Goal: Task Accomplishment & Management: Use online tool/utility

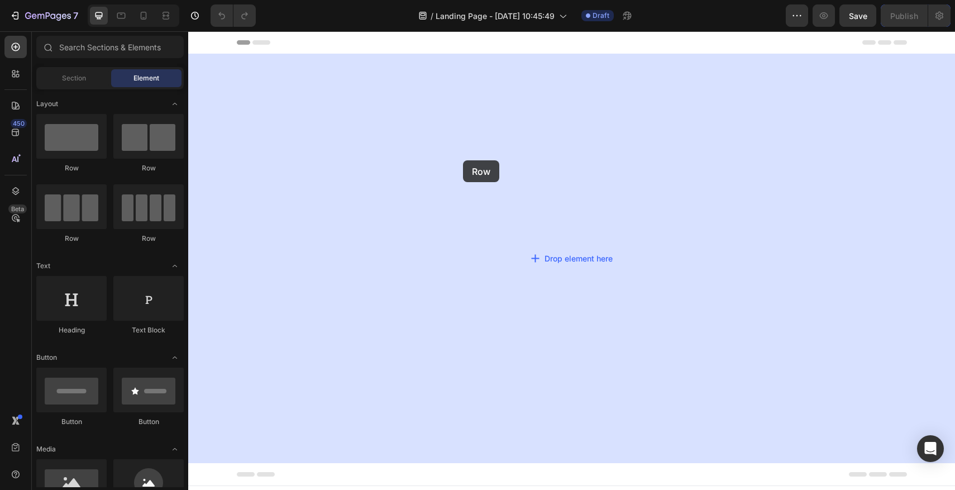
drag, startPoint x: 266, startPoint y: 175, endPoint x: 467, endPoint y: 161, distance: 201.6
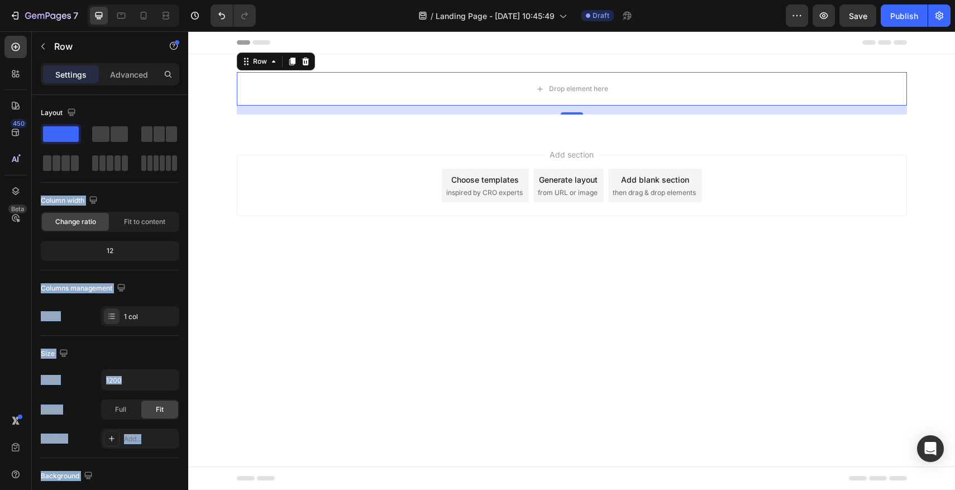
drag, startPoint x: 252, startPoint y: 202, endPoint x: 451, endPoint y: 150, distance: 206.0
click at [246, 341] on body "Header Drop element here Row 16 Section 1 Root Start with Sections from sidebar…" at bounding box center [571, 260] width 767 height 458
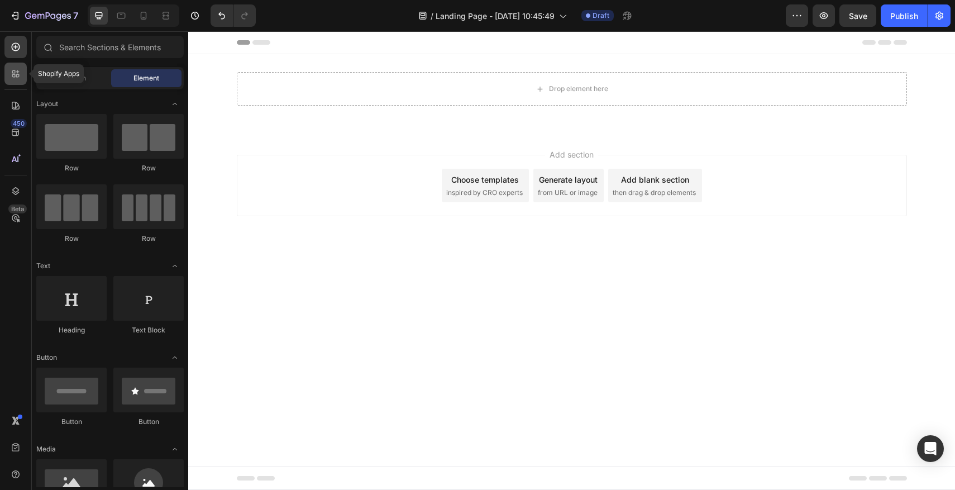
click at [13, 77] on icon at bounding box center [13, 75] width 3 height 3
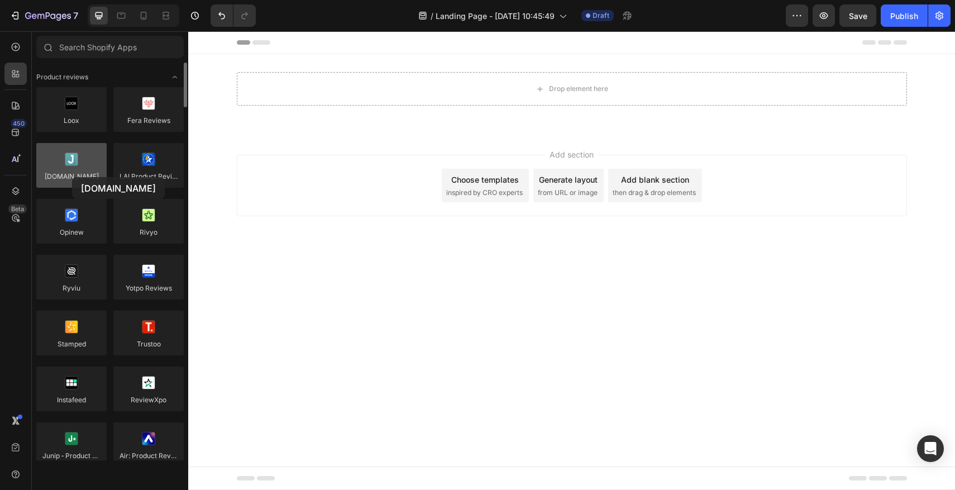
click at [71, 176] on div at bounding box center [71, 165] width 70 height 45
click at [11, 163] on icon at bounding box center [15, 159] width 11 height 11
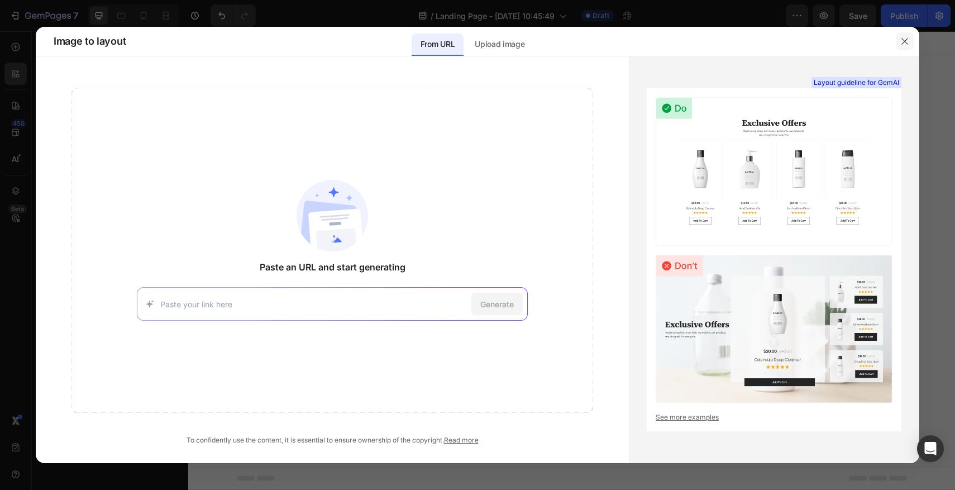
click at [901, 40] on icon "button" at bounding box center [904, 41] width 9 height 9
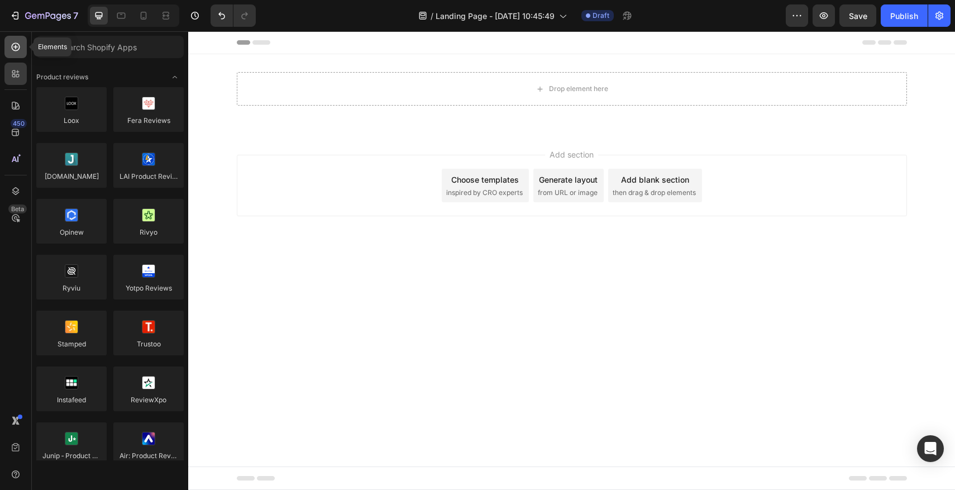
click at [21, 53] on div at bounding box center [15, 47] width 22 height 22
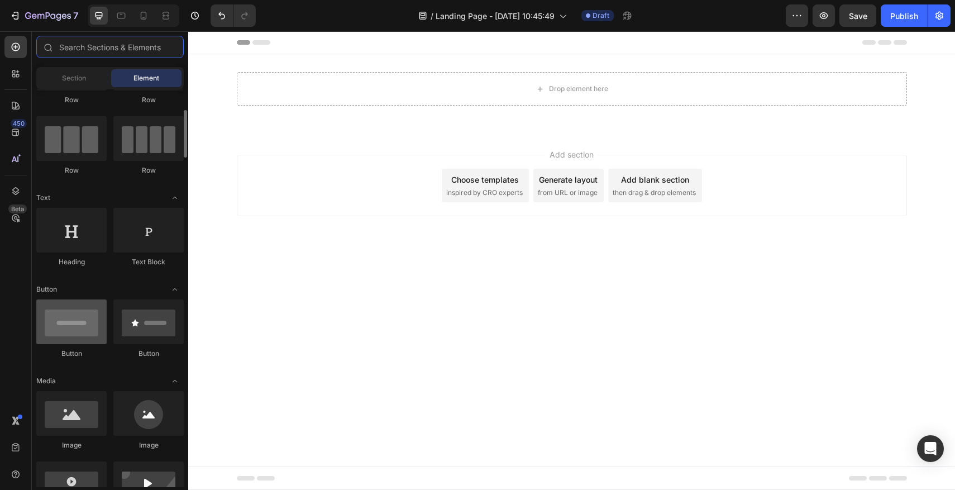
scroll to position [79, 0]
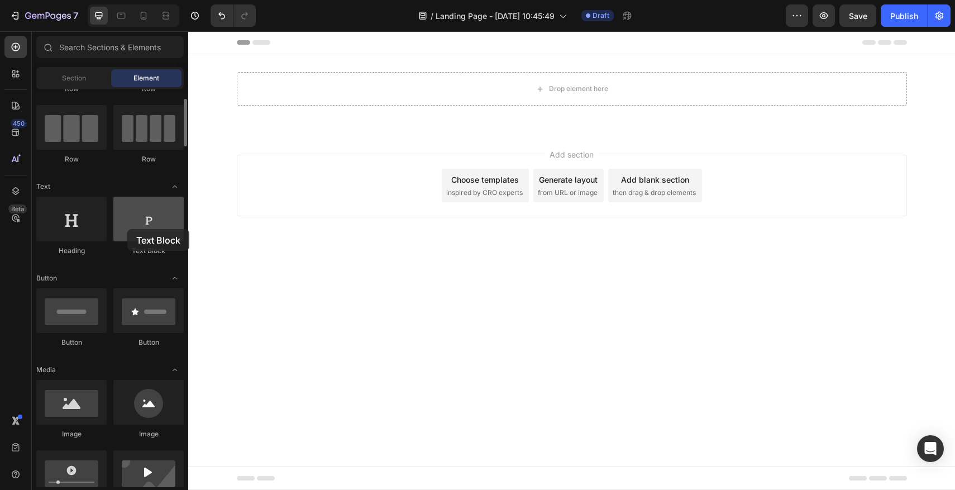
drag, startPoint x: 141, startPoint y: 219, endPoint x: 130, endPoint y: 229, distance: 15.0
click at [130, 229] on div at bounding box center [148, 219] width 70 height 45
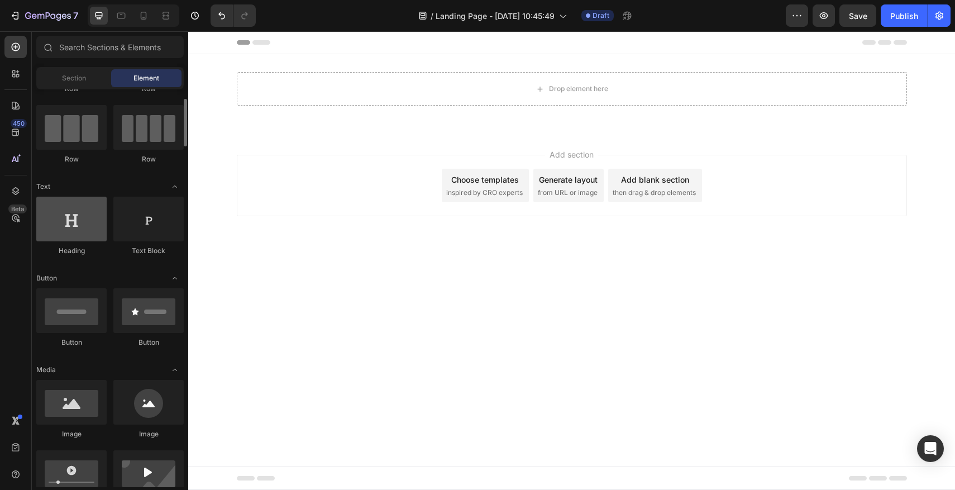
click at [89, 231] on div at bounding box center [71, 219] width 70 height 45
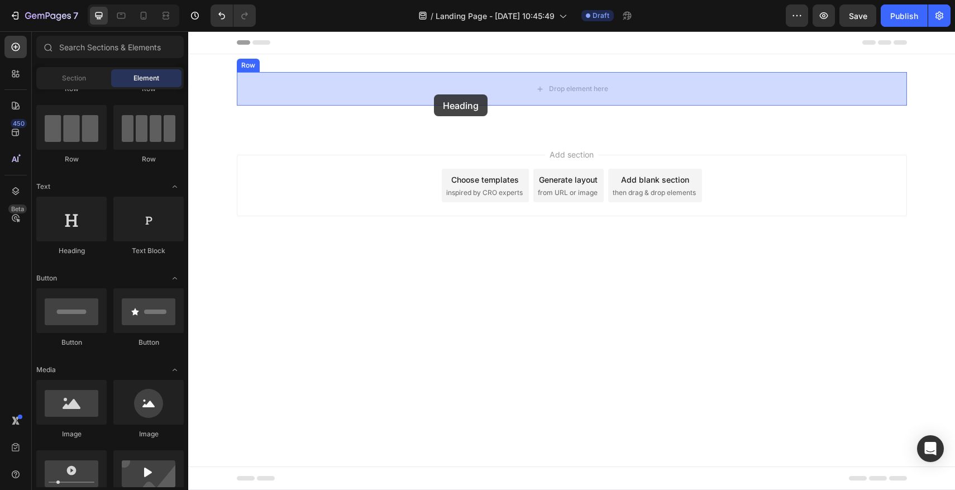
drag, startPoint x: 278, startPoint y: 262, endPoint x: 431, endPoint y: 105, distance: 219.2
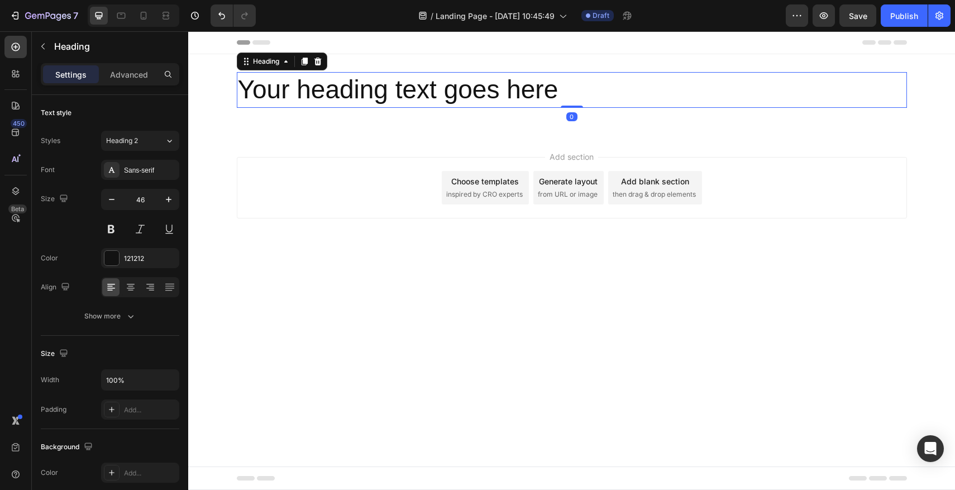
click at [352, 89] on h2 "Your heading text goes here" at bounding box center [572, 90] width 670 height 36
click at [241, 89] on p "Your heading text goes here" at bounding box center [572, 90] width 668 height 34
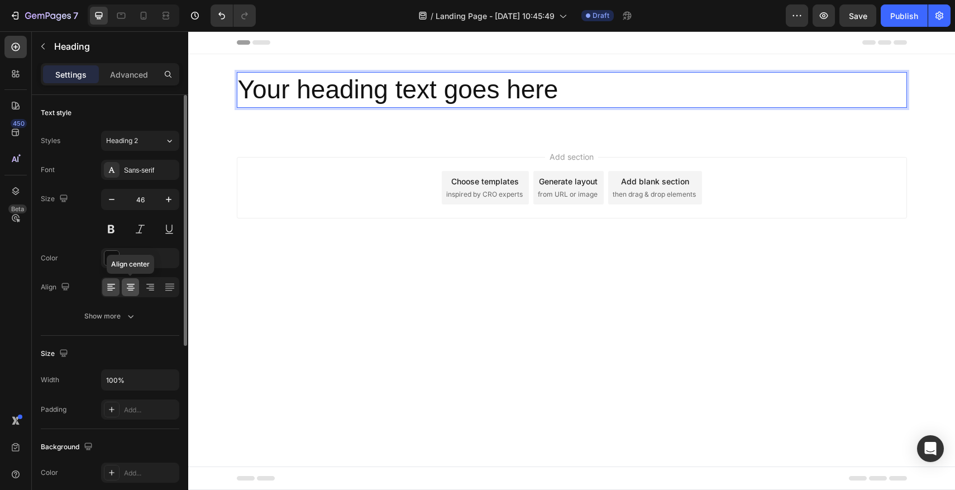
click at [127, 291] on icon at bounding box center [130, 286] width 11 height 11
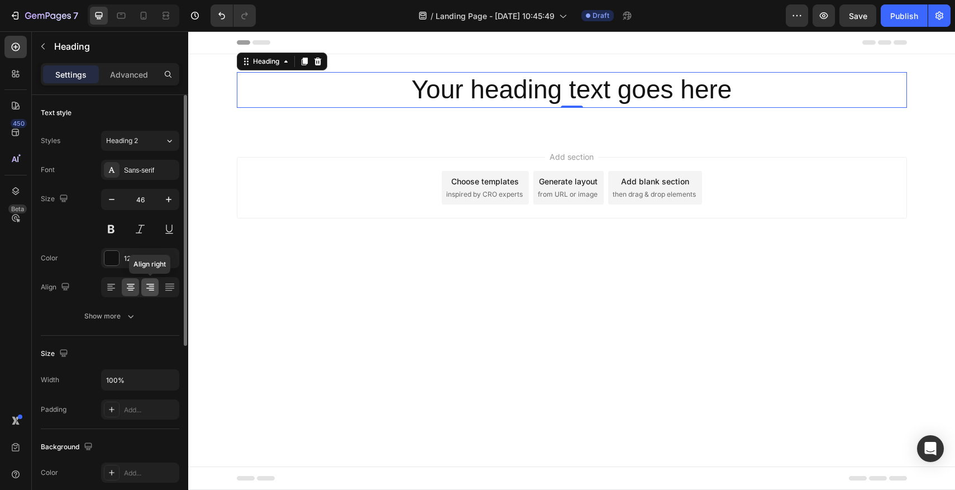
click at [155, 289] on icon at bounding box center [150, 286] width 11 height 11
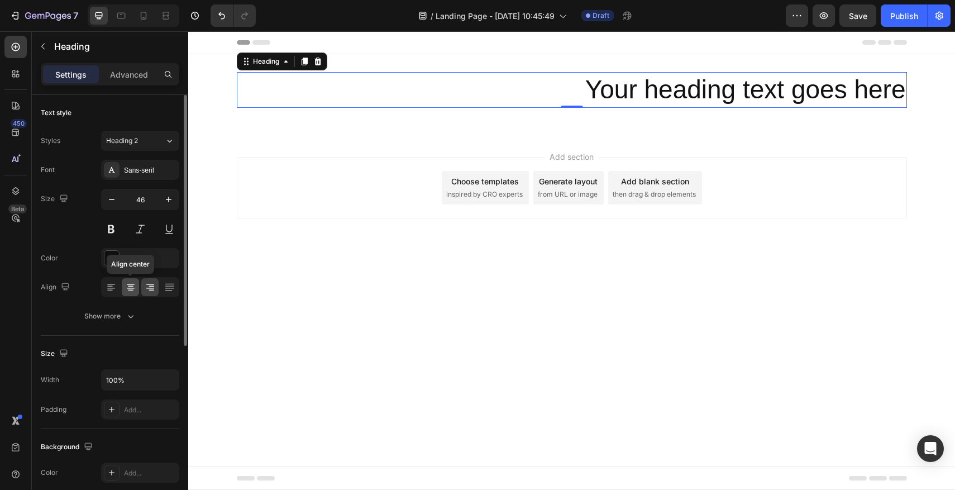
click at [132, 293] on div at bounding box center [130, 287] width 17 height 18
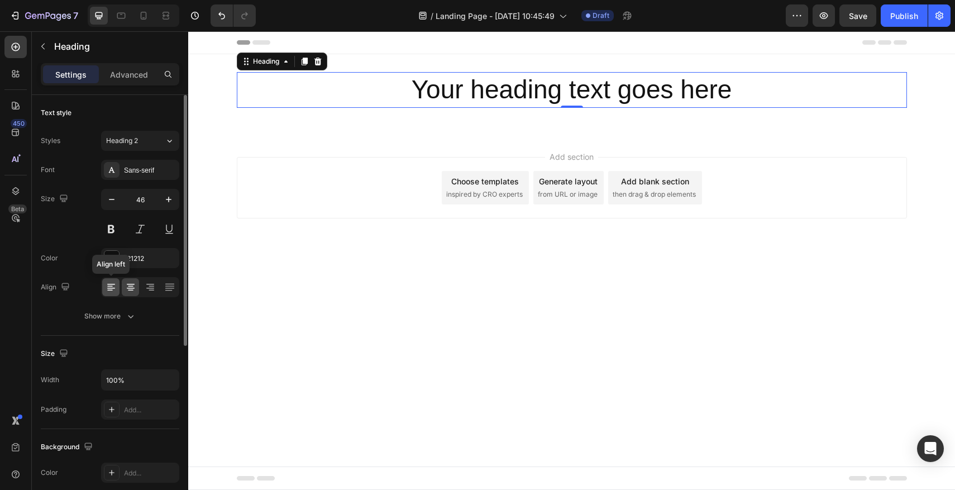
click at [114, 293] on div at bounding box center [110, 287] width 17 height 18
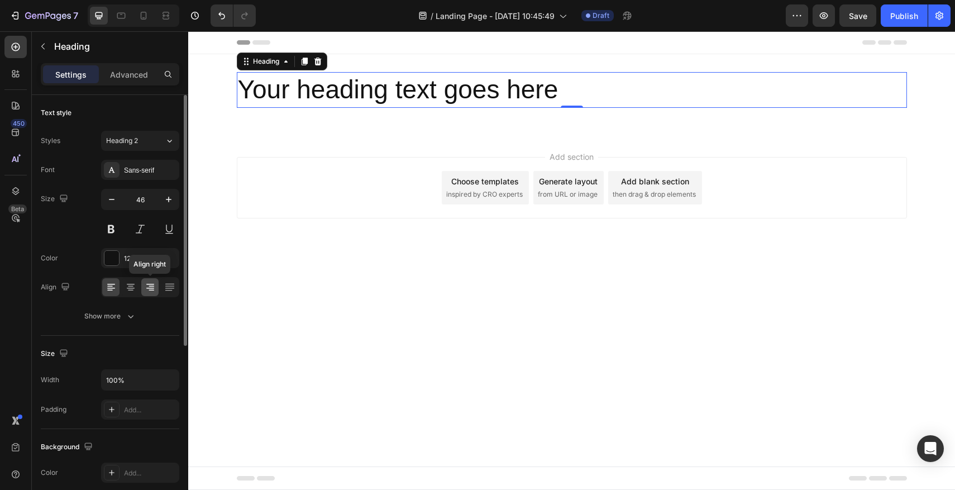
click at [146, 291] on icon at bounding box center [150, 286] width 11 height 11
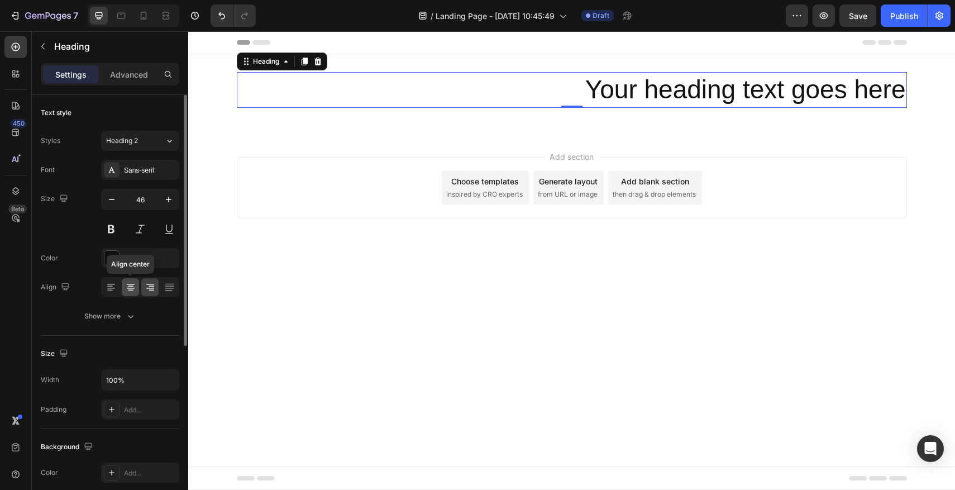
click at [128, 290] on icon at bounding box center [130, 286] width 11 height 11
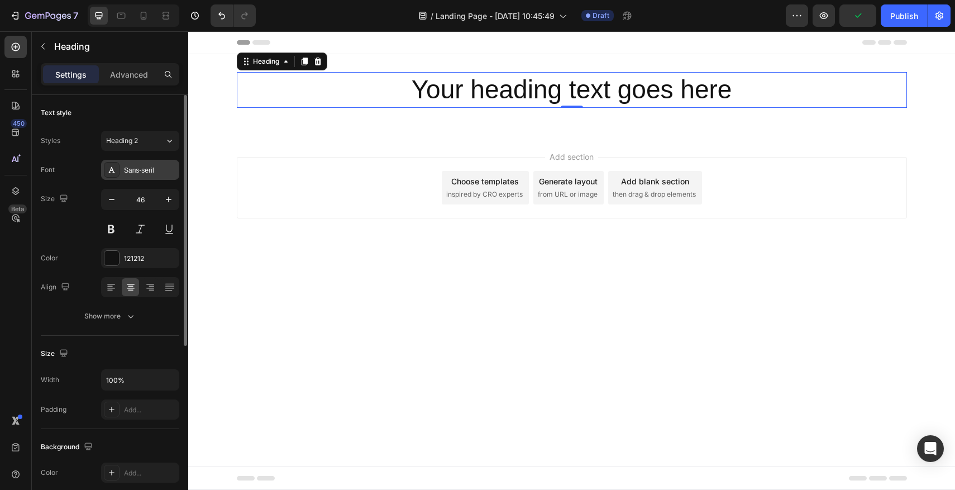
click at [149, 164] on div "Sans-serif" at bounding box center [140, 170] width 78 height 20
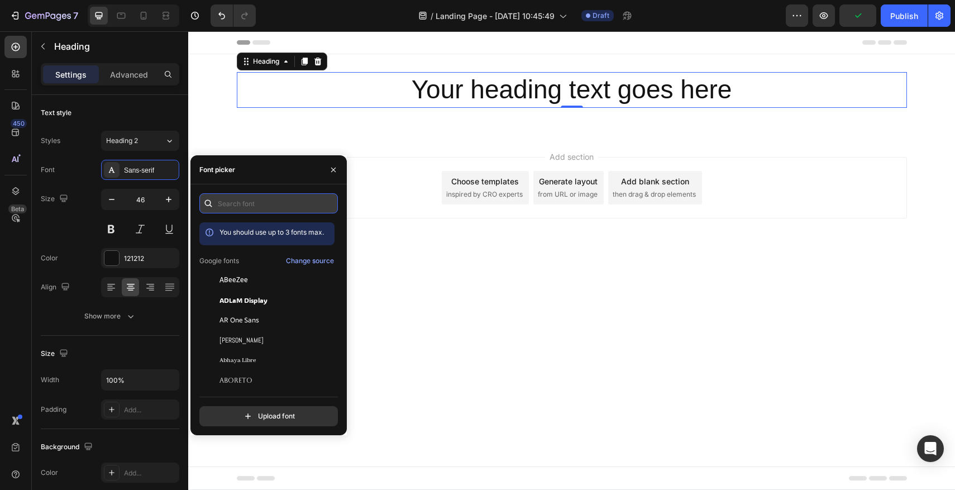
click at [256, 204] on input "text" at bounding box center [268, 203] width 138 height 20
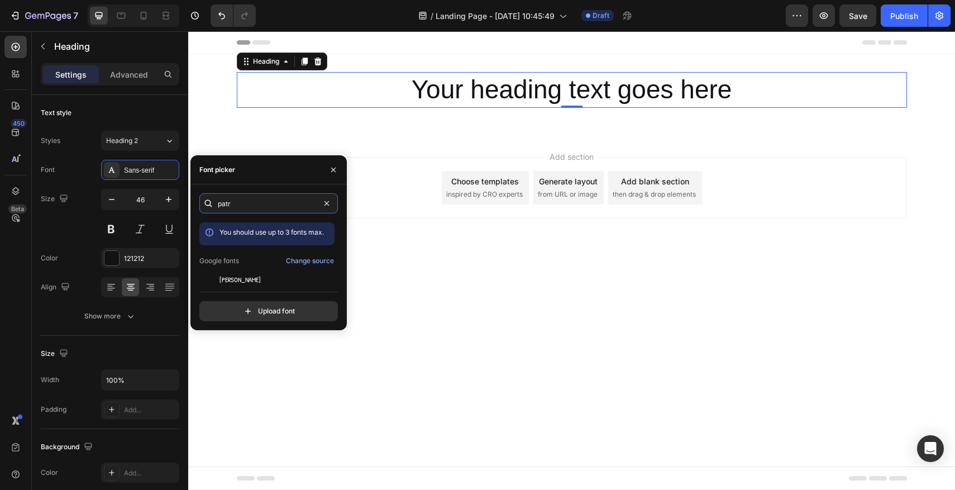
type input "patr"
click at [269, 283] on div "patr You should use up to 3 fonts max. Google fonts Change source [PERSON_NAME]…" at bounding box center [268, 257] width 138 height 128
click at [238, 281] on span "[PERSON_NAME]" at bounding box center [239, 280] width 41 height 10
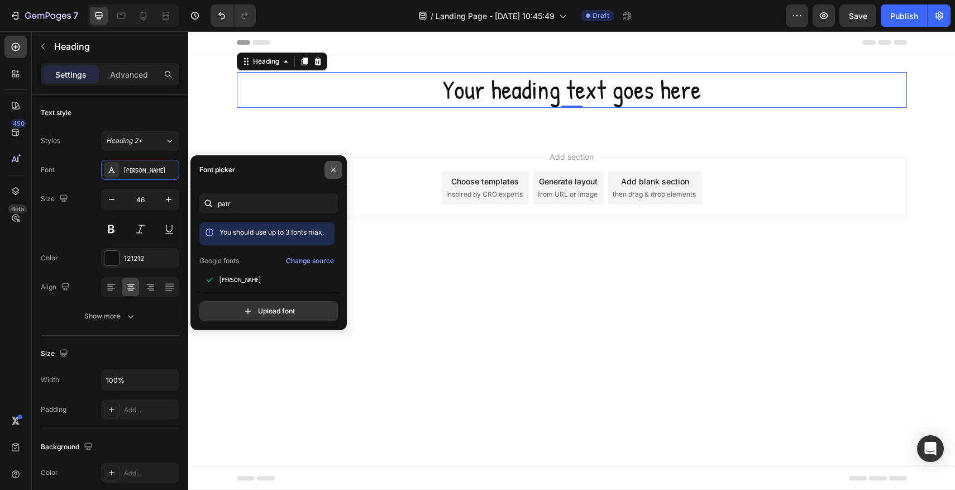
click at [332, 169] on icon "button" at bounding box center [333, 169] width 4 height 4
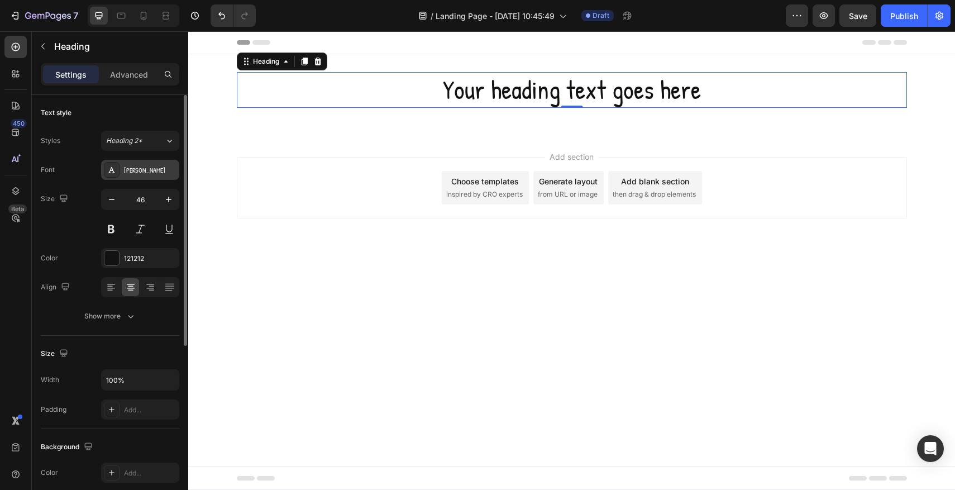
click at [165, 173] on div "[PERSON_NAME]" at bounding box center [150, 170] width 52 height 10
